Goal: Information Seeking & Learning: Learn about a topic

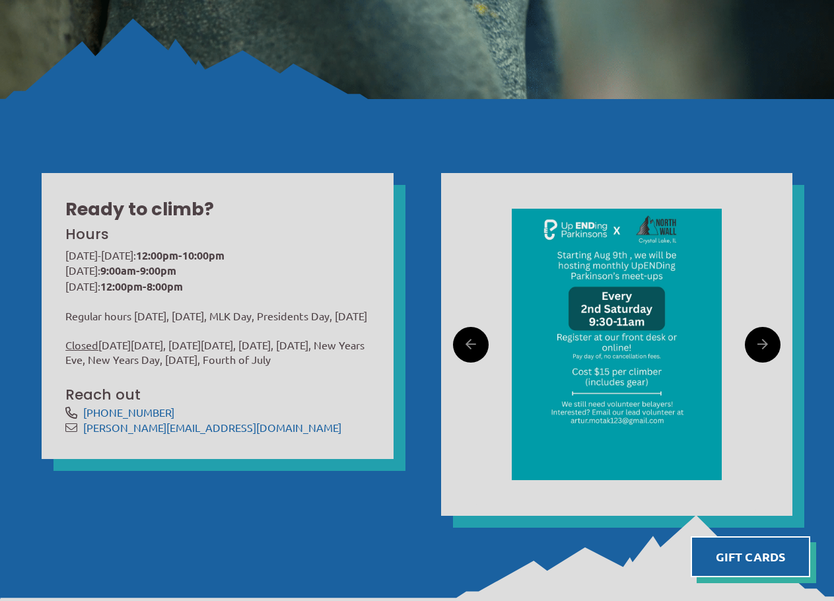
scroll to position [396, 0]
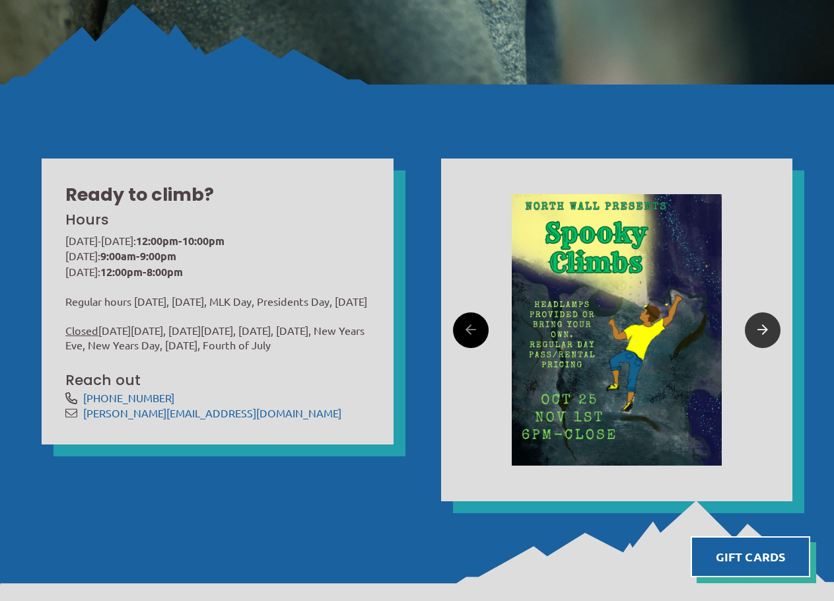
click at [767, 330] on icon at bounding box center [763, 330] width 11 height 20
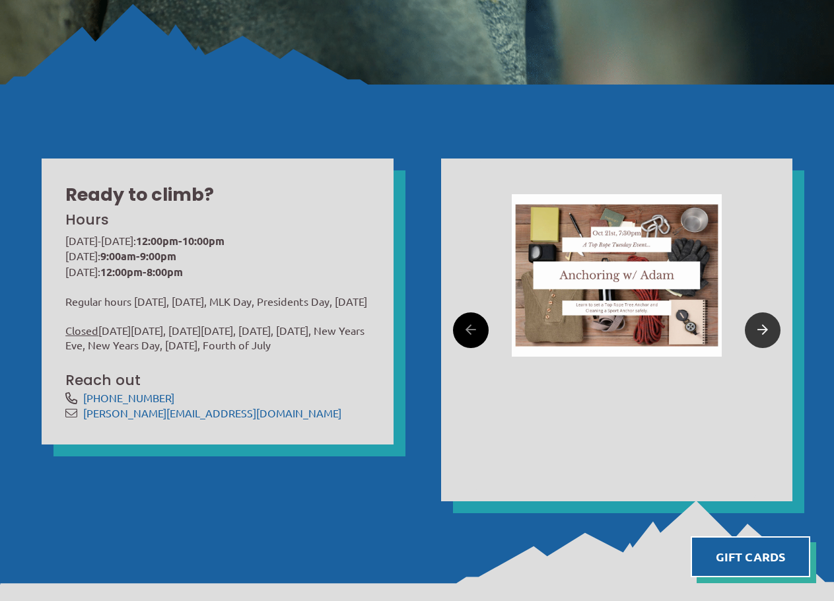
click at [767, 330] on icon at bounding box center [763, 330] width 11 height 20
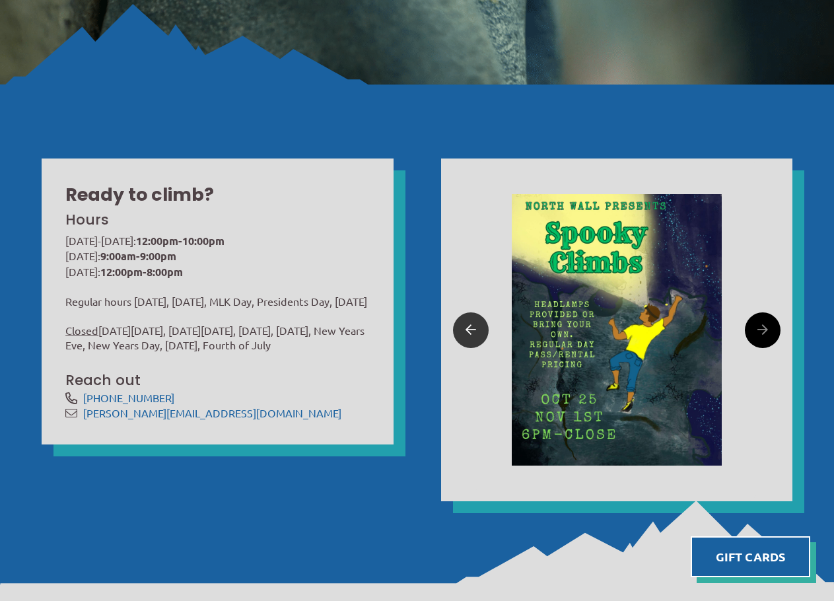
click at [468, 335] on icon at bounding box center [471, 330] width 11 height 20
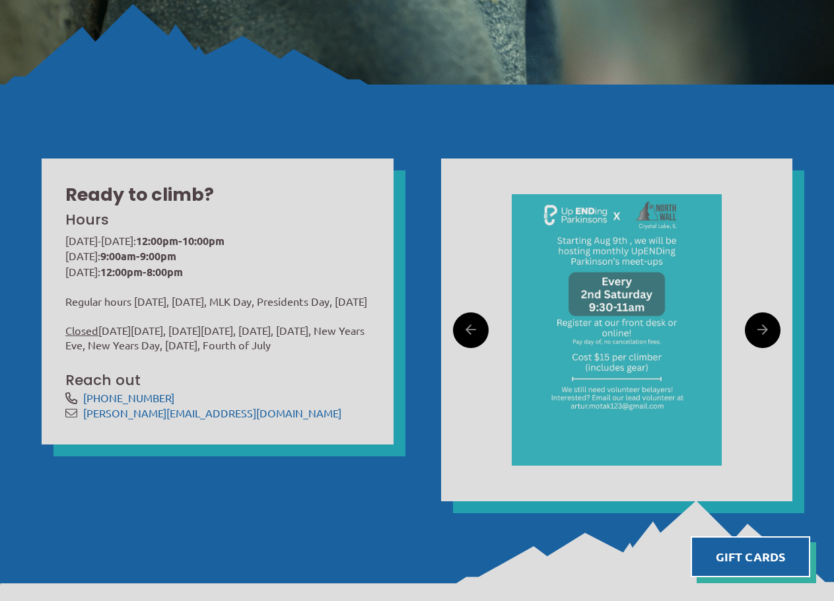
click at [636, 288] on img at bounding box center [617, 329] width 210 height 271
click at [600, 290] on img at bounding box center [617, 329] width 210 height 271
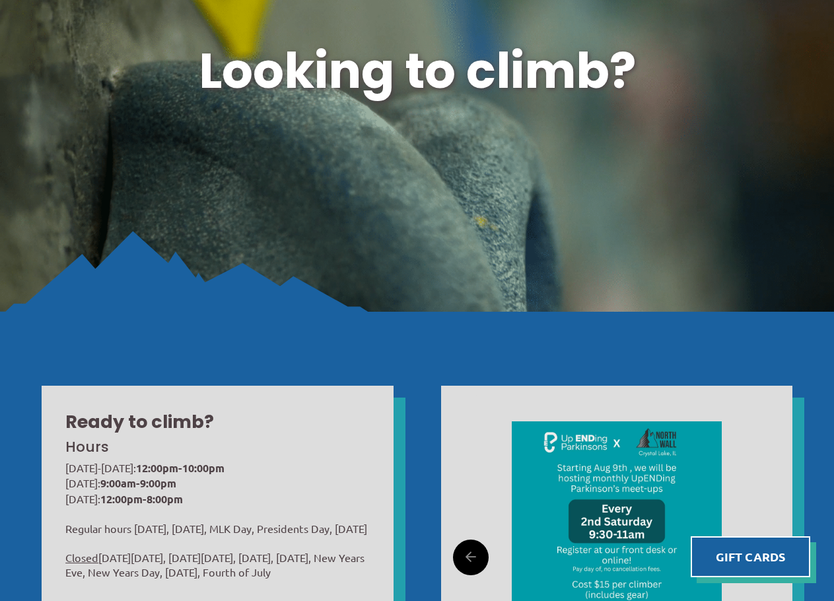
scroll to position [0, 0]
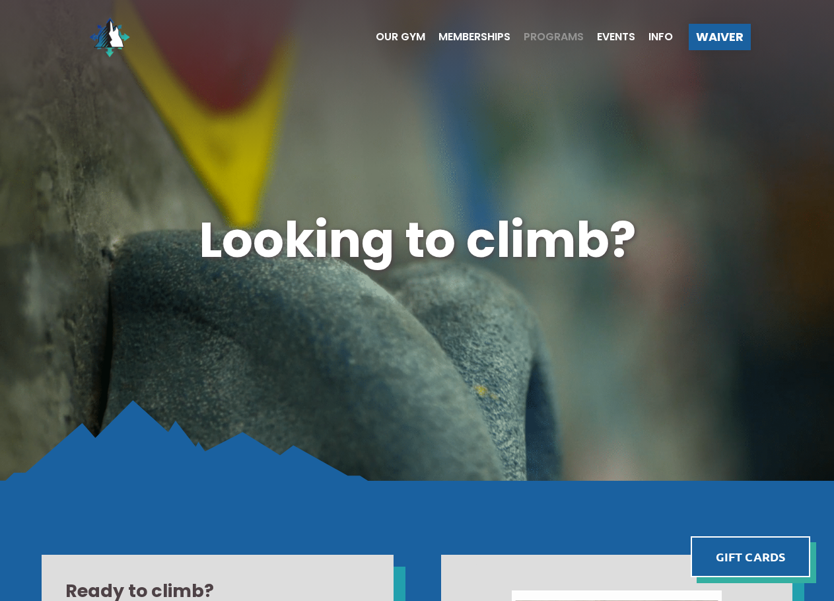
click at [537, 41] on span "Programs" at bounding box center [554, 37] width 60 height 11
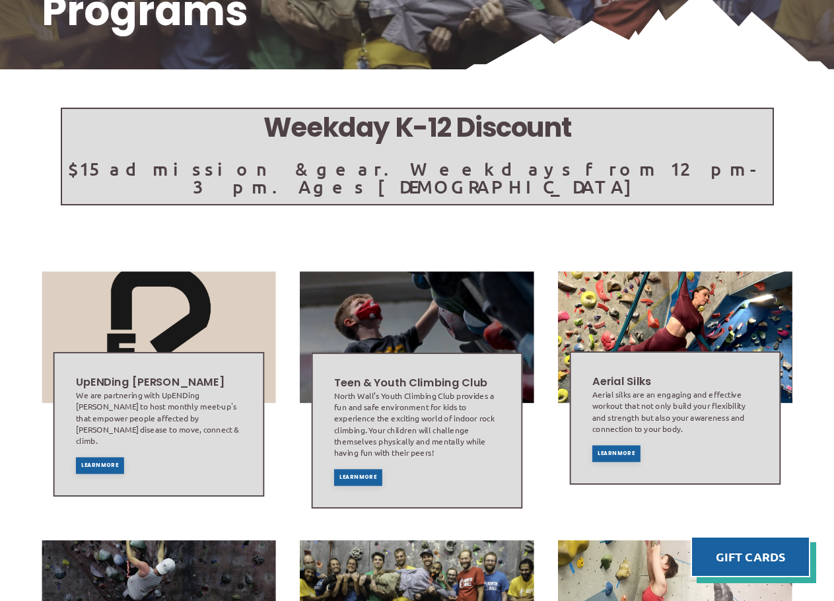
scroll to position [264, 0]
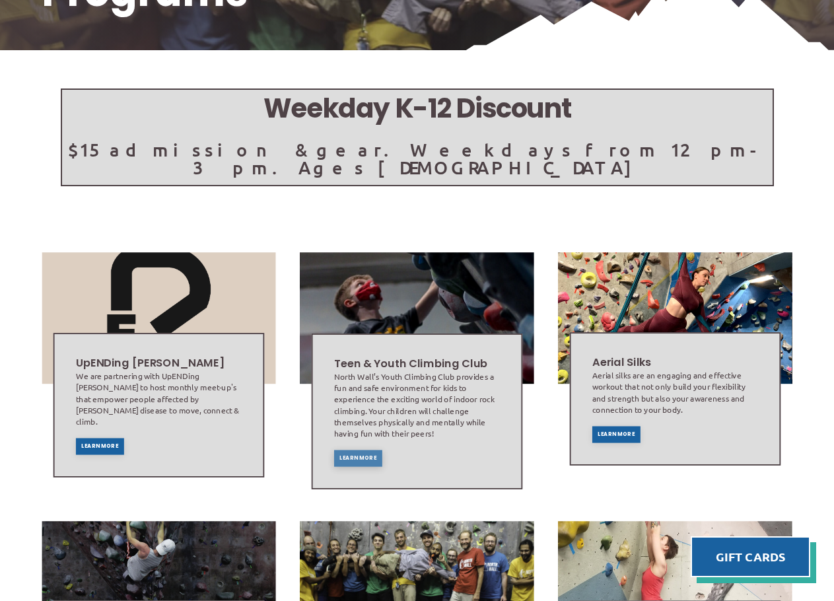
click at [352, 455] on span "Learn More" at bounding box center [357, 457] width 37 height 5
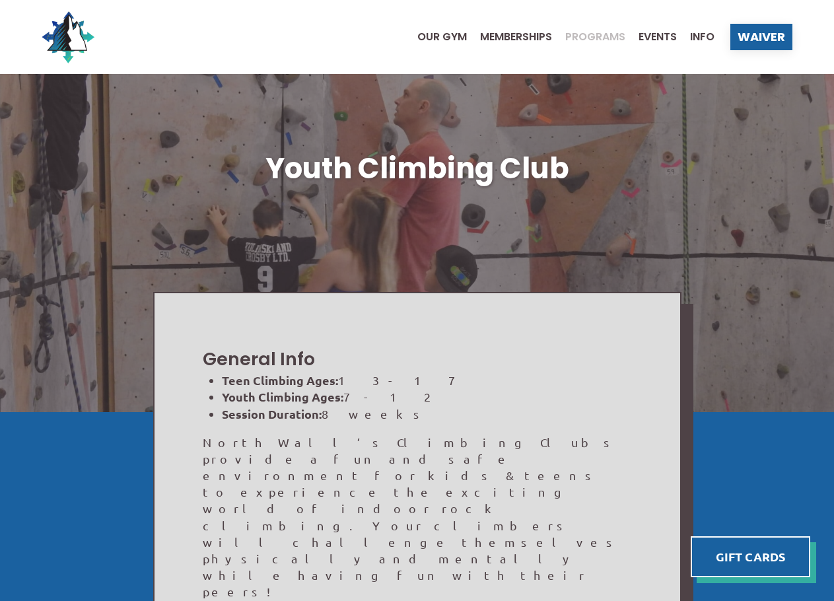
click at [590, 38] on span "Programs" at bounding box center [595, 37] width 60 height 11
